Goal: Task Accomplishment & Management: Complete application form

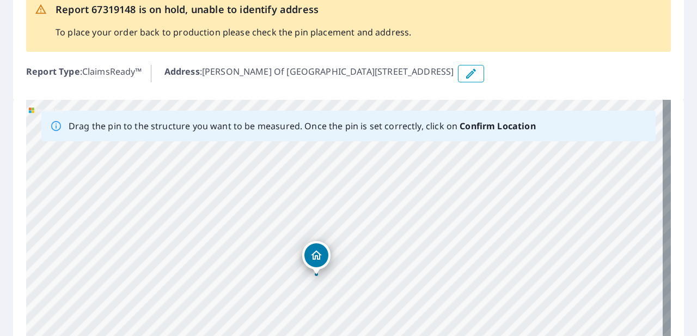
scroll to position [36, 0]
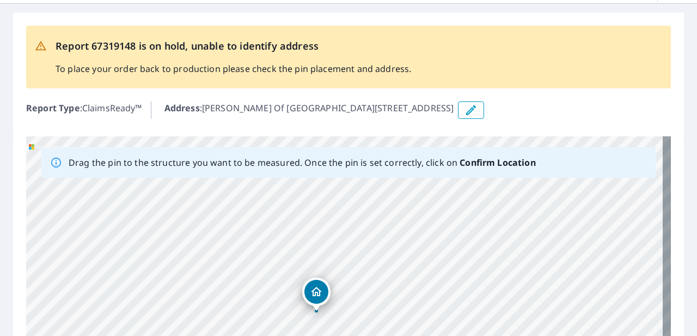
click at [446, 119] on div "Report Type : ClaimsReady™ Address : [PERSON_NAME][GEOGRAPHIC_DATA][STREET_ADDR…" at bounding box center [348, 110] width 645 height 26
click at [465, 110] on icon "button" at bounding box center [471, 109] width 13 height 13
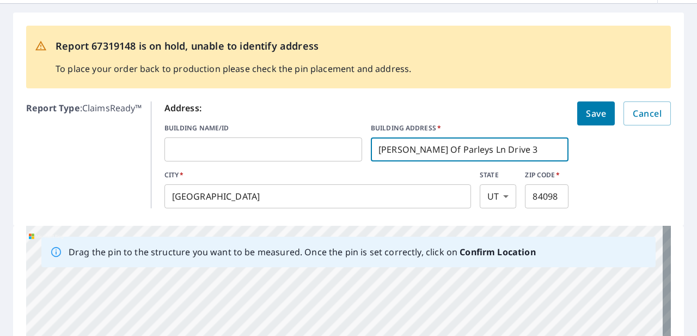
drag, startPoint x: 372, startPoint y: 151, endPoint x: 514, endPoint y: 141, distance: 142.0
click at [485, 141] on input "[PERSON_NAME] Of Parleys Ln Drive 3" at bounding box center [470, 149] width 198 height 31
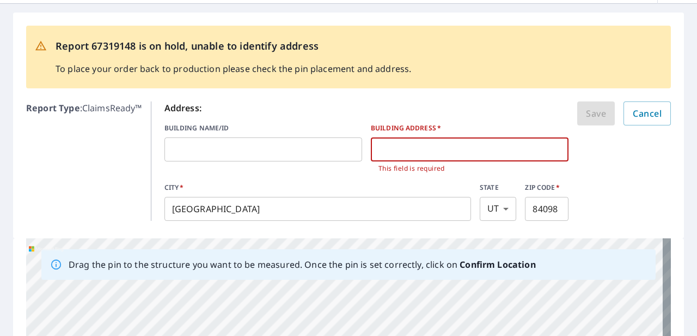
paste input "[STREET_ADDRESS][PERSON_NAME]"
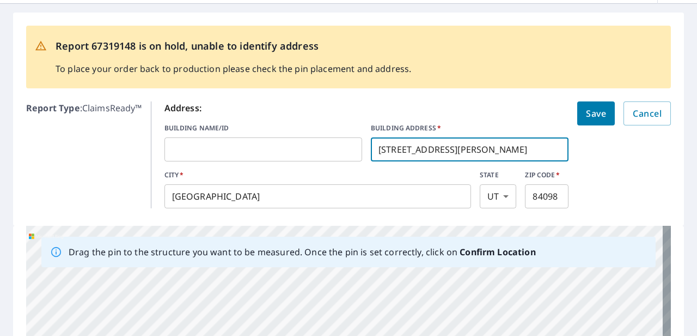
type input "[STREET_ADDRESS][PERSON_NAME]"
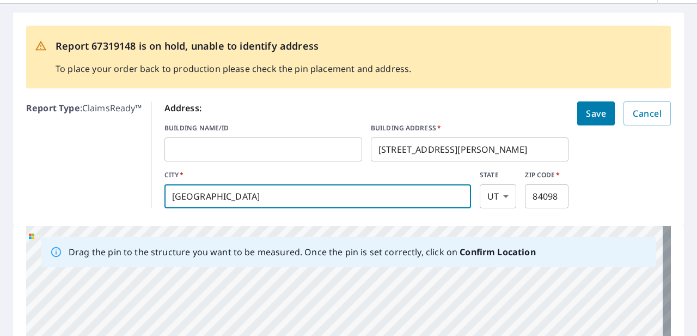
drag, startPoint x: 324, startPoint y: 192, endPoint x: 134, endPoint y: 193, distance: 190.1
click at [134, 193] on div "Report Type : ClaimsReady™ Address: BUILDING NAME/ID ​ BUILDING ADDRESS   * [ST…" at bounding box center [348, 154] width 645 height 115
type input "[PERSON_NAME]"
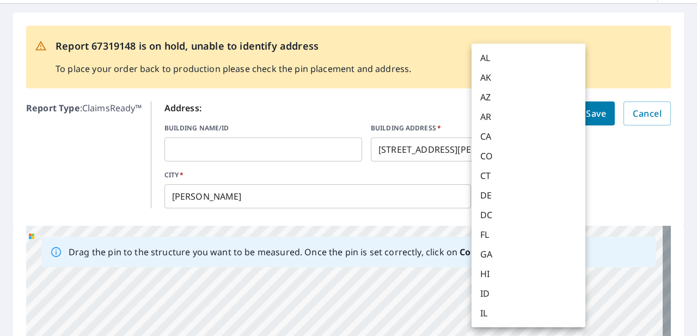
click at [485, 202] on body "EH EH Dashboard Order History EH Report 67319148 is on hold, unable to identify…" at bounding box center [348, 168] width 697 height 336
click at [485, 52] on li "AL" at bounding box center [529, 58] width 114 height 20
type input "AL"
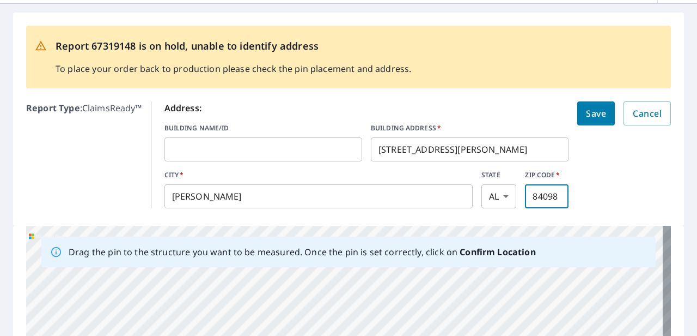
drag, startPoint x: 526, startPoint y: 192, endPoint x: 578, endPoint y: 196, distance: 52.5
click at [485, 196] on form "Address: BUILDING NAME/ID ​ BUILDING ADDRESS   * [STREET_ADDRESS][PERSON_NAME][…" at bounding box center [417, 154] width 507 height 107
type input "35978"
click at [485, 197] on form "Address: BUILDING NAME/ID ​ BUILDING ADDRESS   * [STREET_ADDRESS][PERSON_NAME][…" at bounding box center [417, 154] width 507 height 107
click at [485, 112] on button "Save" at bounding box center [596, 113] width 38 height 24
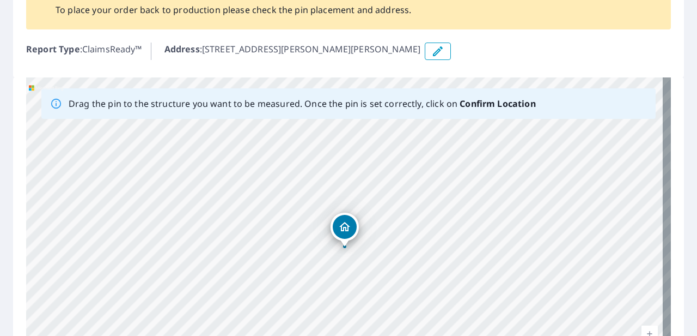
scroll to position [181, 0]
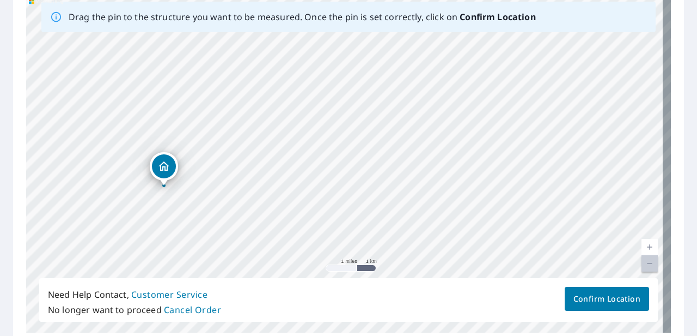
drag, startPoint x: 345, startPoint y: 145, endPoint x: 164, endPoint y: 170, distance: 182.6
click at [485, 264] on link "Current Level 12, Zoom Out Disabled" at bounding box center [650, 263] width 16 height 16
click at [485, 261] on link "Current Level 12, Zoom Out Disabled" at bounding box center [650, 263] width 16 height 16
click at [356, 265] on div "[STREET_ADDRESS][PERSON_NAME][PERSON_NAME]" at bounding box center [348, 162] width 645 height 342
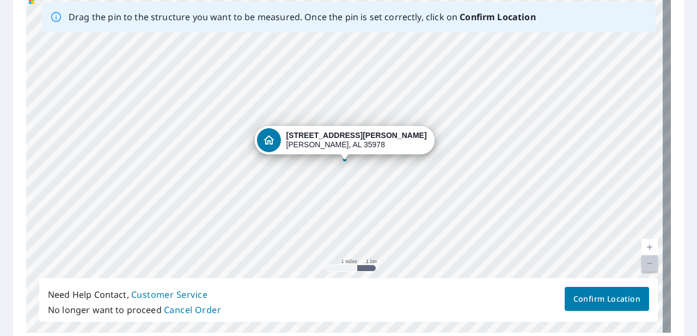
click at [341, 269] on div "[STREET_ADDRESS][PERSON_NAME][PERSON_NAME]" at bounding box center [348, 162] width 645 height 342
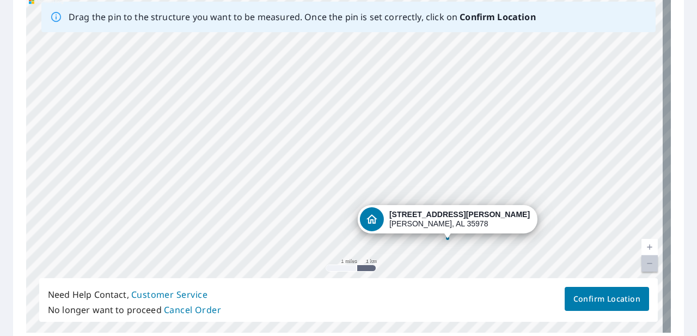
drag, startPoint x: 307, startPoint y: 139, endPoint x: 390, endPoint y: 187, distance: 96.1
click at [391, 188] on div "[STREET_ADDRESS][PERSON_NAME][PERSON_NAME]" at bounding box center [348, 162] width 645 height 342
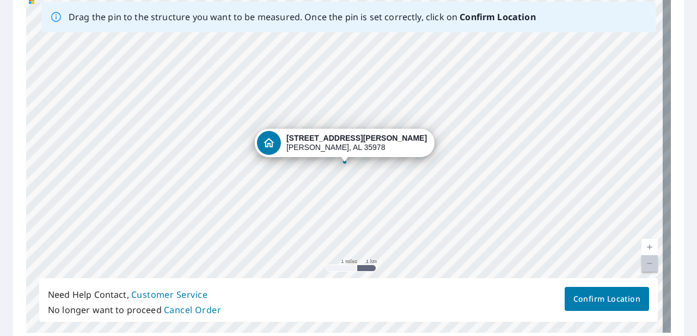
click at [321, 142] on div "[STREET_ADDRESS][PERSON_NAME][PERSON_NAME]" at bounding box center [348, 162] width 645 height 342
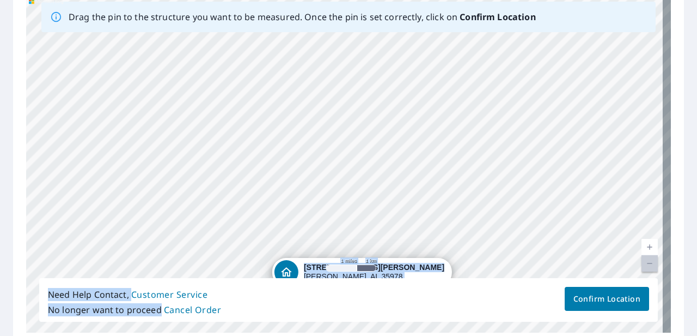
drag, startPoint x: 315, startPoint y: 142, endPoint x: 334, endPoint y: 309, distance: 168.3
click at [334, 309] on div "Drag the pin to the structure you want to be measured. Once the pin is set corr…" at bounding box center [348, 162] width 645 height 342
drag, startPoint x: 334, startPoint y: 309, endPoint x: 310, endPoint y: 216, distance: 96.7
click at [310, 216] on div "[STREET_ADDRESS][PERSON_NAME][PERSON_NAME]" at bounding box center [348, 162] width 645 height 342
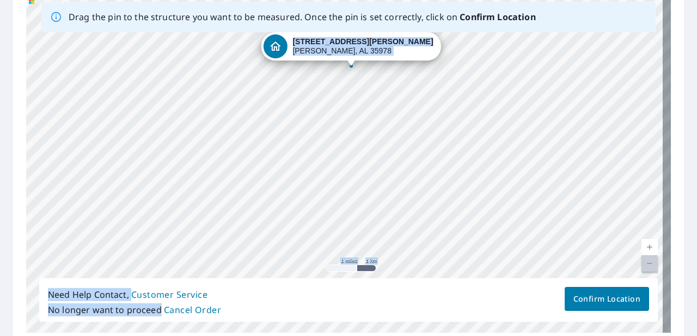
click at [316, 122] on div "[STREET_ADDRESS][PERSON_NAME][PERSON_NAME]" at bounding box center [348, 162] width 645 height 342
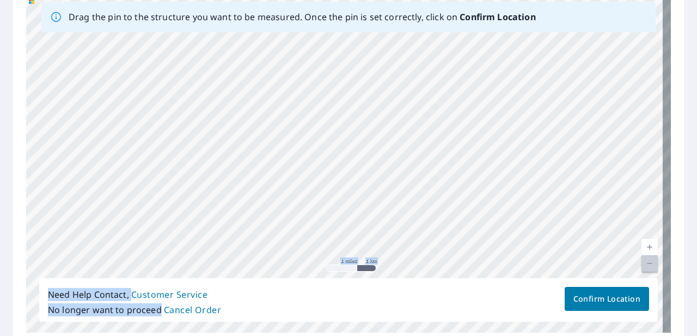
drag, startPoint x: 487, startPoint y: 245, endPoint x: 248, endPoint y: 20, distance: 328.3
click at [248, 20] on div "Drag the pin to the structure you want to be measured. Once the pin is set corr…" at bounding box center [348, 162] width 645 height 342
drag, startPoint x: 432, startPoint y: 194, endPoint x: 388, endPoint y: 143, distance: 68.0
click at [388, 143] on div "[STREET_ADDRESS][PERSON_NAME][PERSON_NAME]" at bounding box center [348, 162] width 645 height 342
drag, startPoint x: 356, startPoint y: 138, endPoint x: 462, endPoint y: 277, distance: 174.7
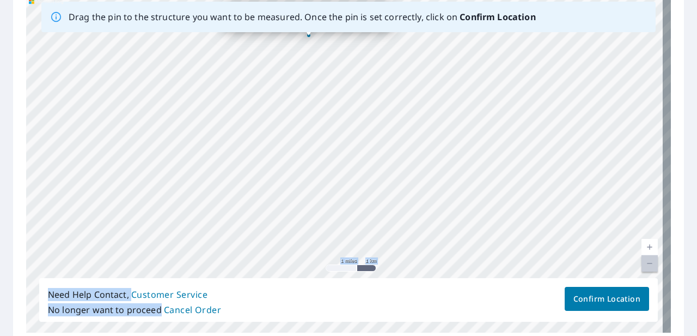
click at [462, 277] on div "[STREET_ADDRESS][PERSON_NAME][PERSON_NAME]" at bounding box center [348, 162] width 645 height 342
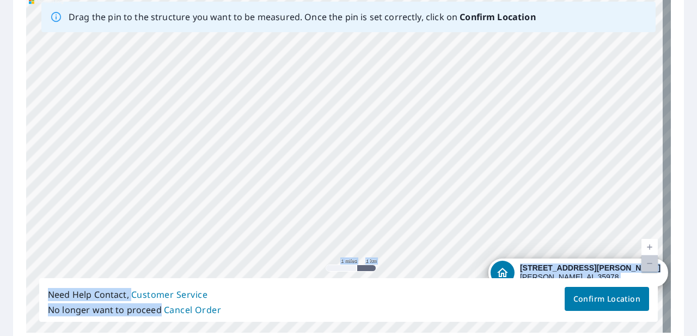
drag, startPoint x: 319, startPoint y: 86, endPoint x: 538, endPoint y: 276, distance: 289.6
click at [485, 276] on div "[STREET_ADDRESS][PERSON_NAME][PERSON_NAME]" at bounding box center [348, 162] width 645 height 342
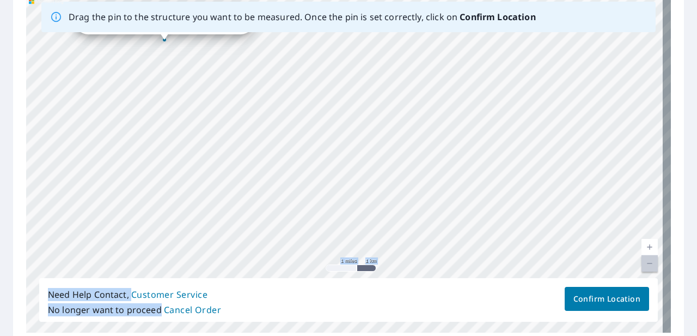
drag, startPoint x: 401, startPoint y: 218, endPoint x: 221, endPoint y: 99, distance: 216.5
click at [221, 99] on div "[STREET_ADDRESS][PERSON_NAME][PERSON_NAME]" at bounding box center [348, 162] width 645 height 342
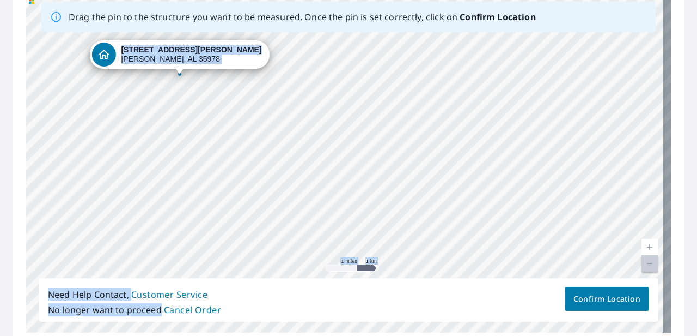
drag, startPoint x: 221, startPoint y: 99, endPoint x: 202, endPoint y: 103, distance: 20.1
click at [235, 132] on div "[STREET_ADDRESS][PERSON_NAME][PERSON_NAME]" at bounding box center [348, 162] width 645 height 342
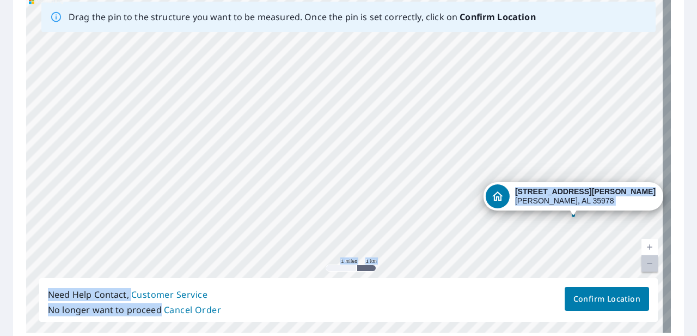
drag, startPoint x: 139, startPoint y: 54, endPoint x: 535, endPoint y: 197, distance: 420.9
click at [485, 197] on div "[STREET_ADDRESS][PERSON_NAME][PERSON_NAME]" at bounding box center [348, 162] width 645 height 342
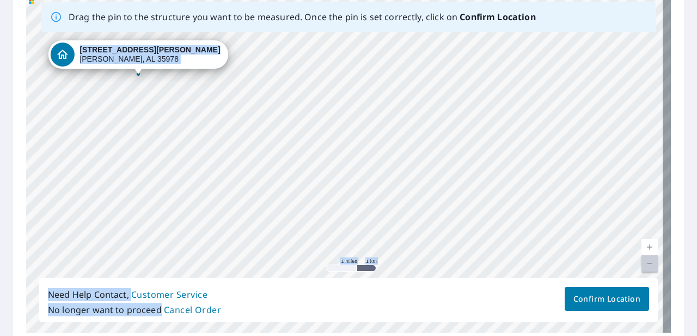
drag, startPoint x: 460, startPoint y: 219, endPoint x: 156, endPoint y: 107, distance: 323.5
click at [252, 133] on div "[STREET_ADDRESS][PERSON_NAME][PERSON_NAME]" at bounding box center [348, 162] width 645 height 342
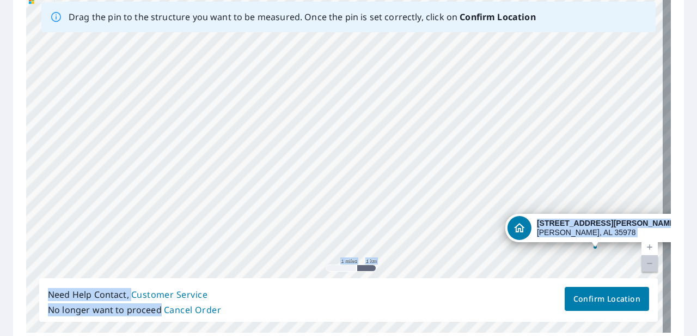
drag, startPoint x: 102, startPoint y: 51, endPoint x: 561, endPoint y: 224, distance: 490.2
click at [485, 224] on div "[STREET_ADDRESS][PERSON_NAME][PERSON_NAME]" at bounding box center [348, 162] width 645 height 342
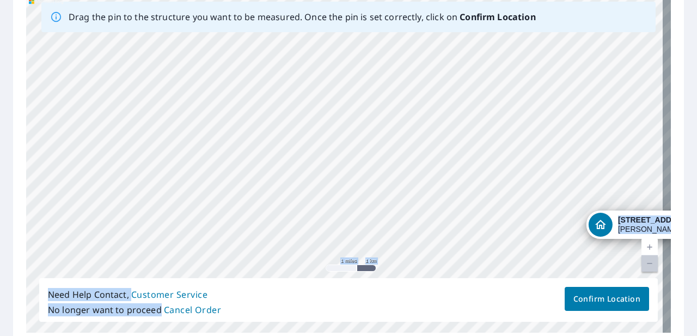
drag, startPoint x: 309, startPoint y: 142, endPoint x: 644, endPoint y: 229, distance: 346.3
click at [485, 227] on div "[STREET_ADDRESS][PERSON_NAME][PERSON_NAME]" at bounding box center [348, 162] width 645 height 342
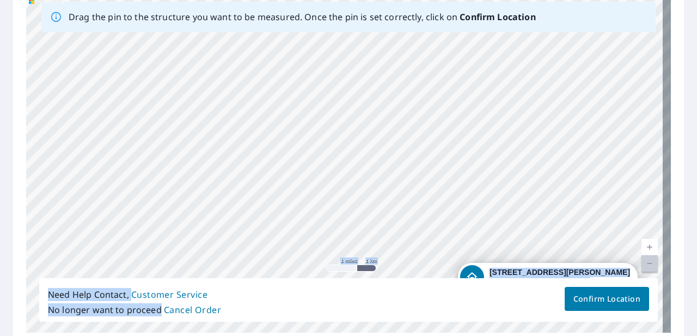
drag, startPoint x: 306, startPoint y: 133, endPoint x: 540, endPoint y: 296, distance: 285.4
click at [485, 296] on div "Drag the pin to the structure you want to be measured. Once the pin is set corr…" at bounding box center [348, 162] width 645 height 342
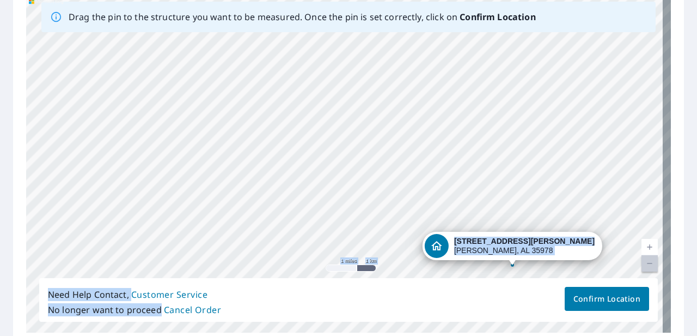
click at [473, 239] on div "[STREET_ADDRESS][PERSON_NAME][PERSON_NAME]" at bounding box center [348, 162] width 645 height 342
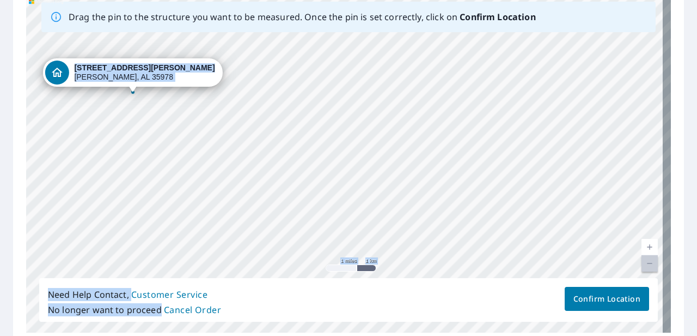
click at [261, 171] on div "[STREET_ADDRESS][PERSON_NAME][PERSON_NAME]" at bounding box center [348, 162] width 645 height 342
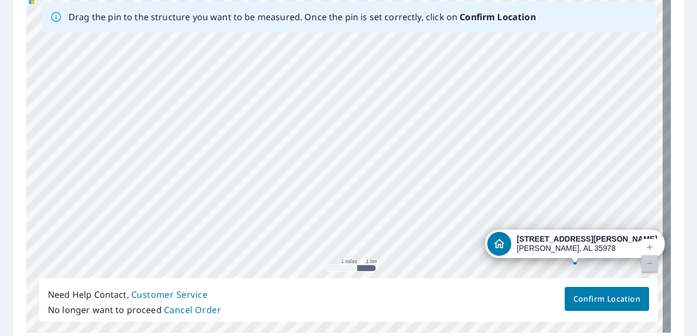
drag, startPoint x: 100, startPoint y: 74, endPoint x: 542, endPoint y: 244, distance: 474.0
click at [485, 244] on div "[STREET_ADDRESS][PERSON_NAME][PERSON_NAME]" at bounding box center [348, 162] width 645 height 342
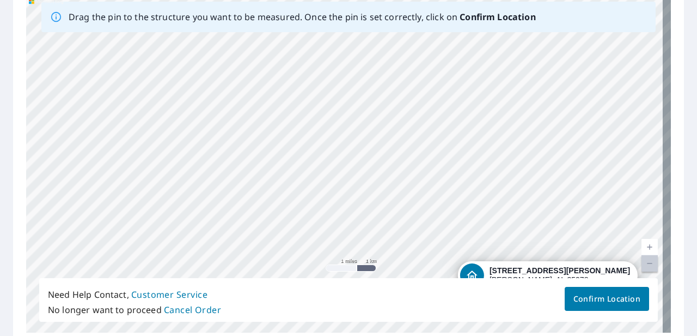
drag, startPoint x: 297, startPoint y: 139, endPoint x: 500, endPoint y: 273, distance: 243.7
click at [485, 273] on div "[STREET_ADDRESS][PERSON_NAME][PERSON_NAME]" at bounding box center [348, 162] width 645 height 342
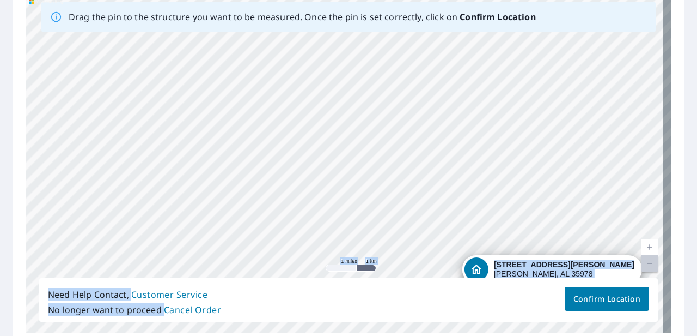
drag, startPoint x: 307, startPoint y: 147, endPoint x: 520, endPoint y: 278, distance: 250.9
click at [485, 278] on div "Drag the pin to the structure you want to be measured. Once the pin is set corr…" at bounding box center [348, 162] width 645 height 342
drag, startPoint x: 520, startPoint y: 278, endPoint x: 487, endPoint y: 255, distance: 40.3
click at [485, 255] on div "[STREET_ADDRESS][PERSON_NAME][PERSON_NAME]" at bounding box center [348, 162] width 645 height 342
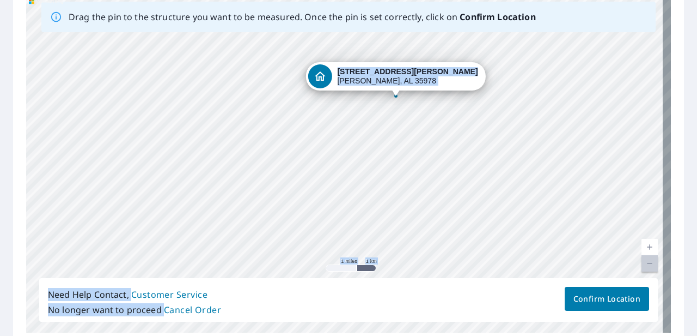
click at [485, 194] on div "[STREET_ADDRESS][PERSON_NAME][PERSON_NAME]" at bounding box center [348, 162] width 645 height 342
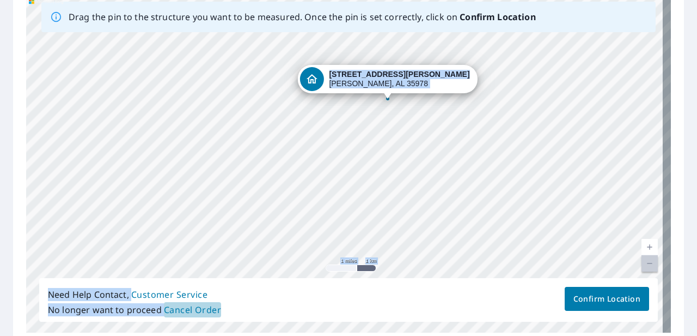
click at [193, 306] on span "Cancel Order" at bounding box center [193, 309] width 58 height 15
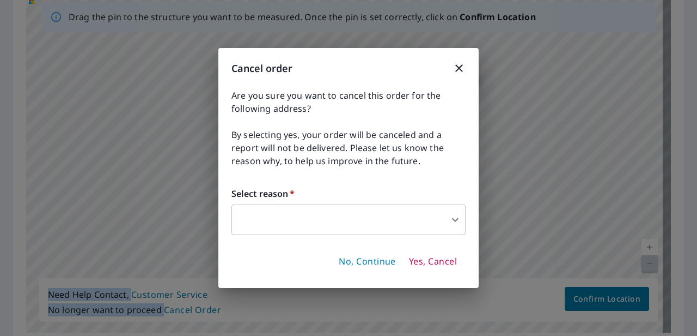
click at [307, 216] on body "EH EH Dashboard Order History EH Report 67319148 is on hold, unable to identify…" at bounding box center [348, 168] width 697 height 336
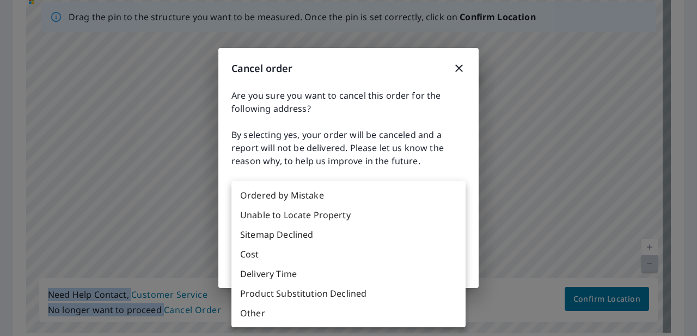
click at [345, 217] on li "Unable to Locate Property" at bounding box center [348, 215] width 234 height 20
type input "31"
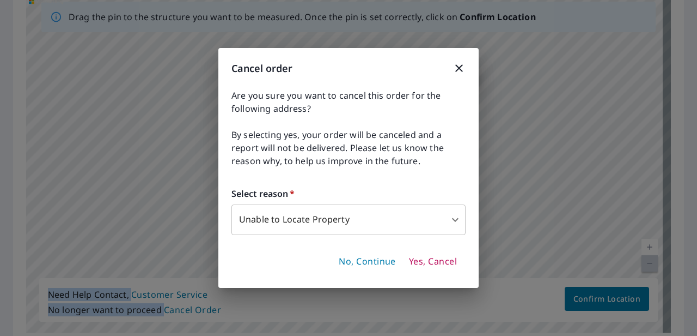
drag, startPoint x: 386, startPoint y: 263, endPoint x: 441, endPoint y: 171, distance: 106.5
click at [441, 166] on div "Cancel order Are you sure you want to cancel this order for the following addre…" at bounding box center [348, 168] width 260 height 240
click at [420, 265] on span "Yes, Cancel" at bounding box center [433, 261] width 48 height 12
